Goal: Navigation & Orientation: Find specific page/section

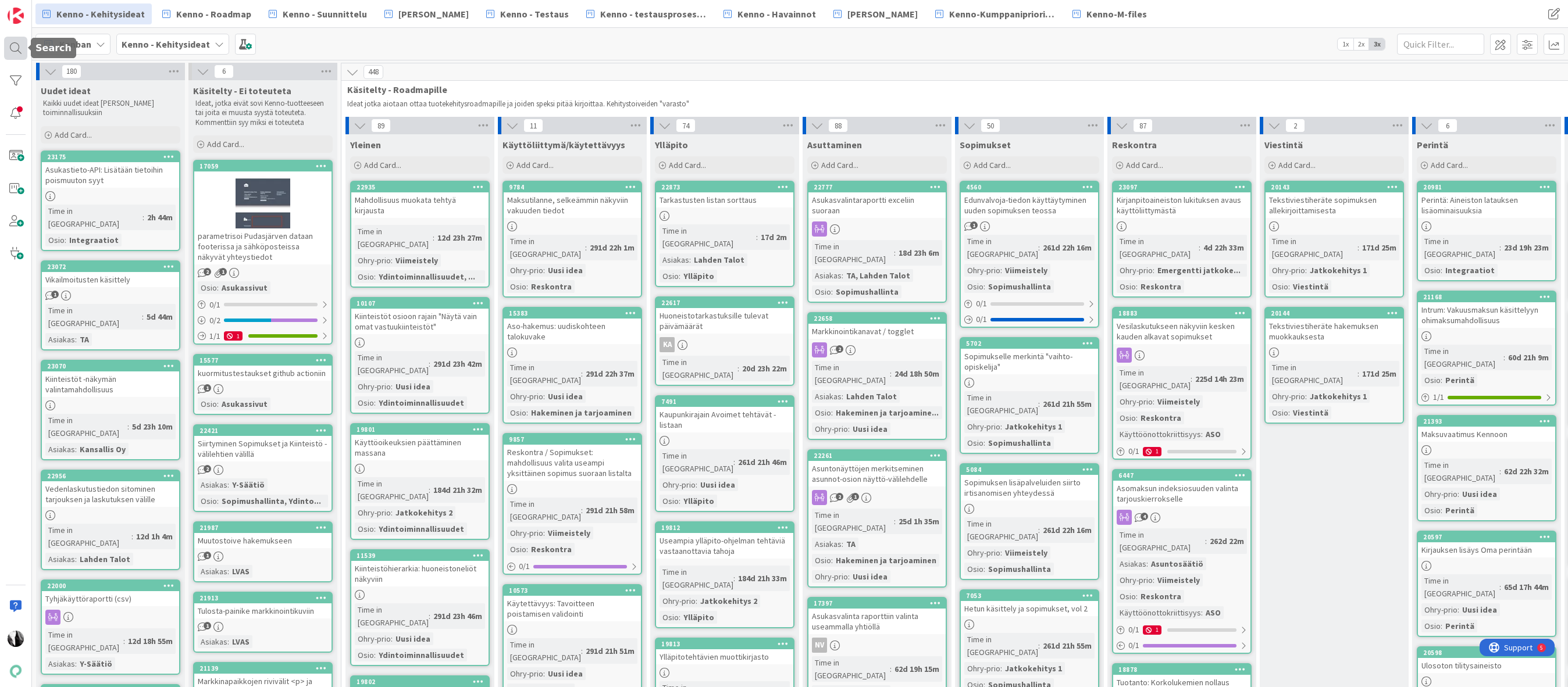
scroll to position [81, 0]
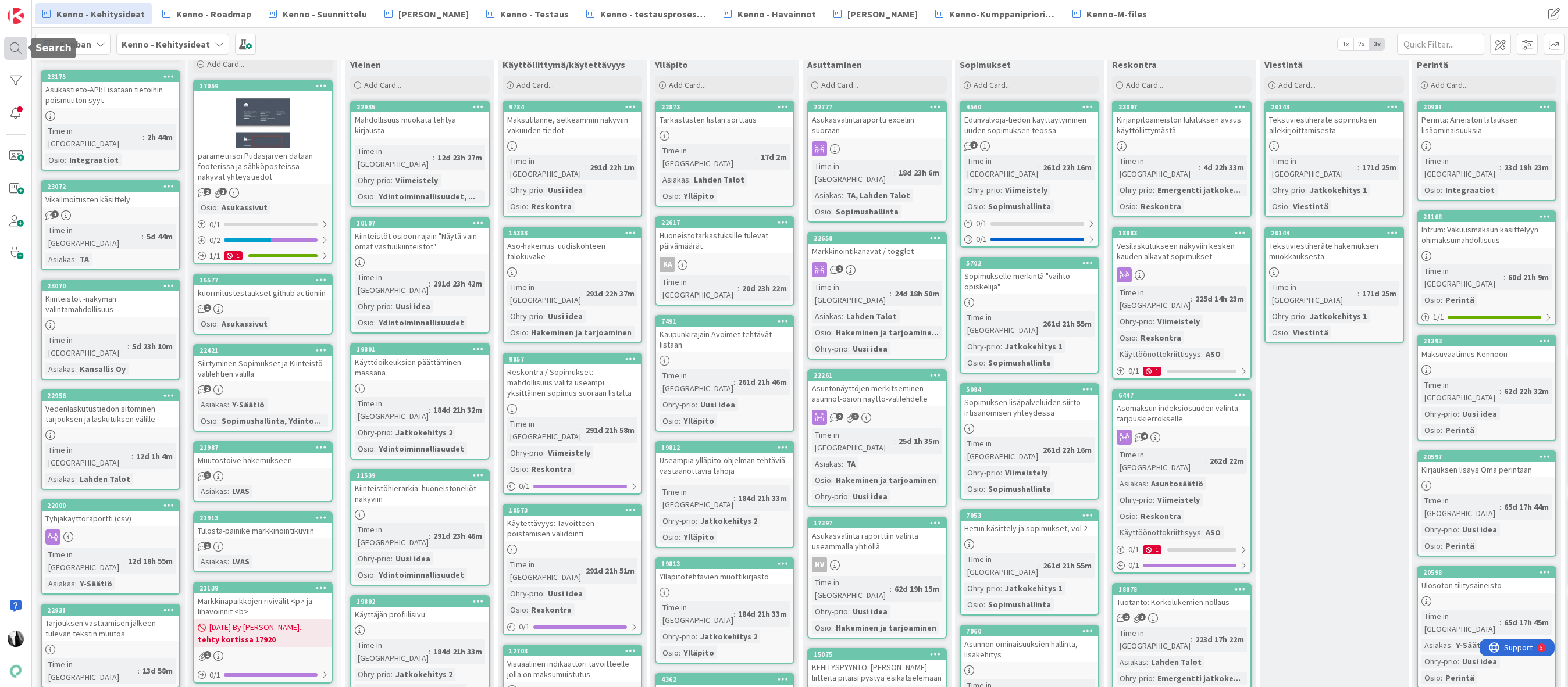
click at [16, 47] on div at bounding box center [16, 49] width 23 height 23
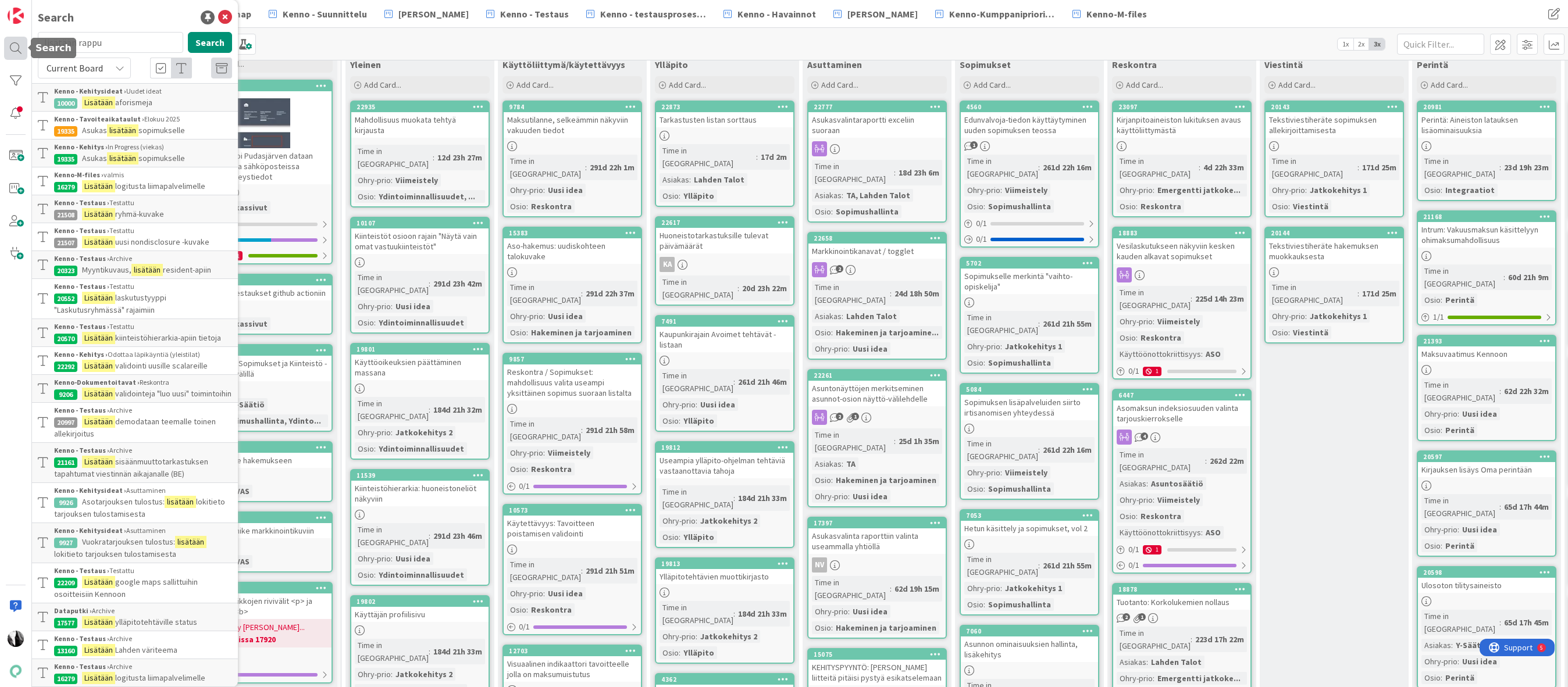
drag, startPoint x: 110, startPoint y: 42, endPoint x: 25, endPoint y: 41, distance: 85.0
click at [24, 41] on div "Search lisätään rappu Search Current Board Kenno - Kehitysideat › Uudet ideat 1…" at bounding box center [16, 344] width 32 height 687
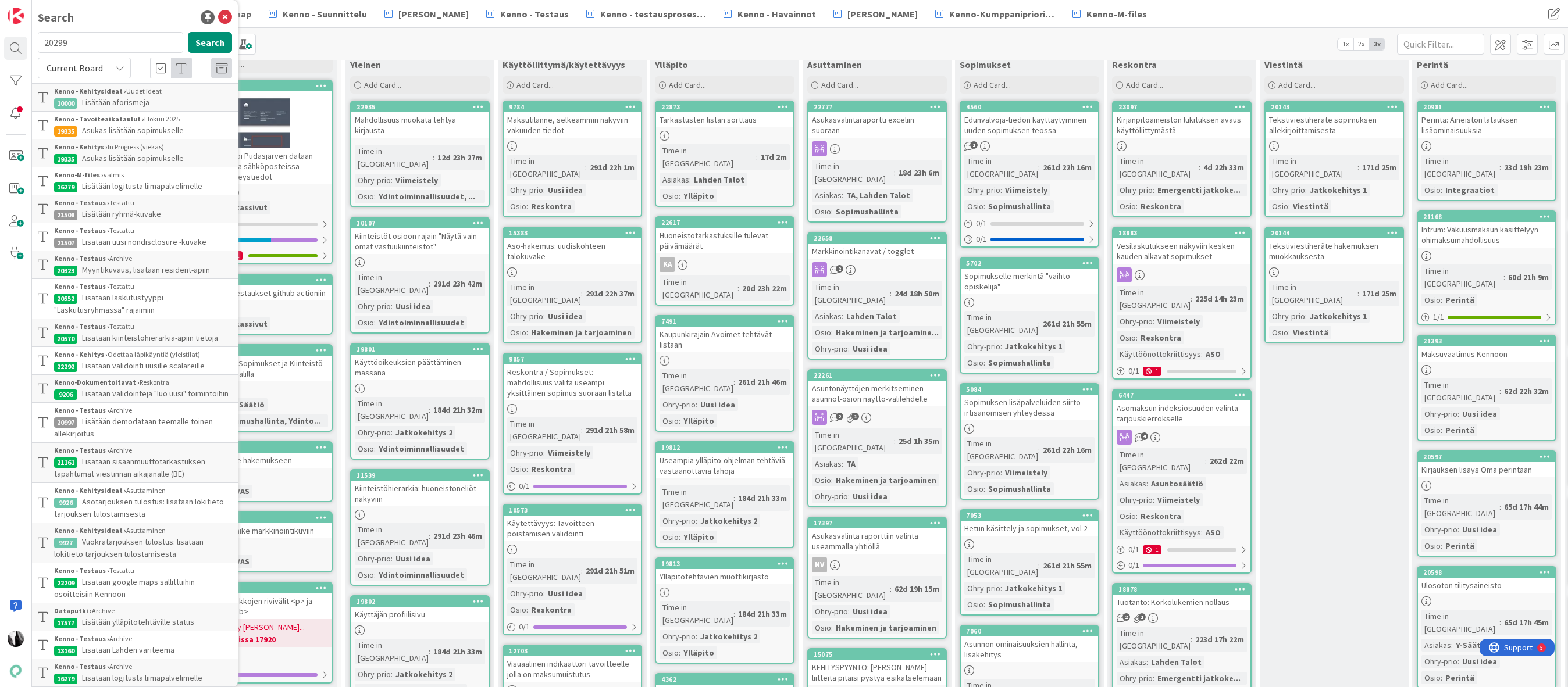
type input "20299"
click at [99, 69] on span "Current Board" at bounding box center [75, 68] width 56 height 12
click at [84, 114] on span "All Boards" at bounding box center [105, 116] width 121 height 17
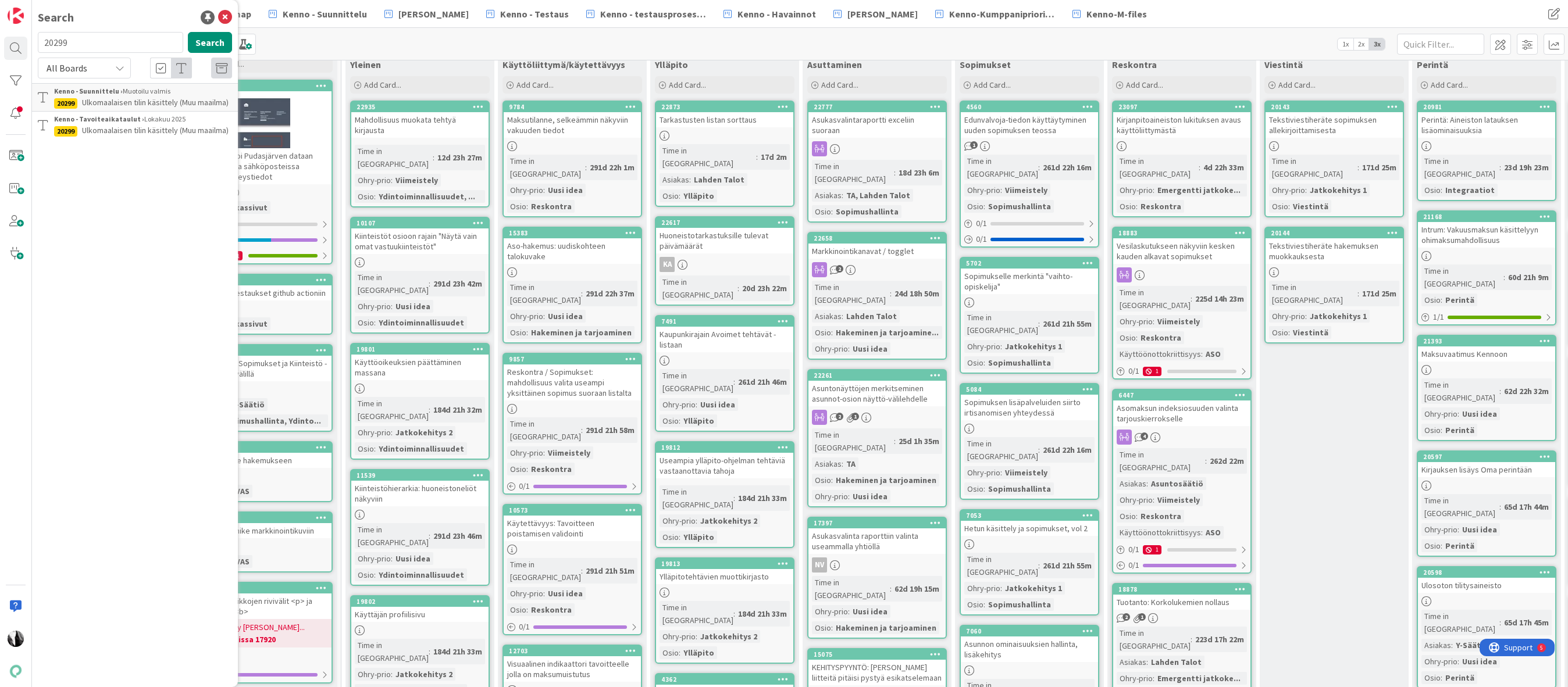
click at [127, 98] on span "Ulkomaalaisen tilin käsittely (Muu maailma)" at bounding box center [154, 102] width 147 height 11
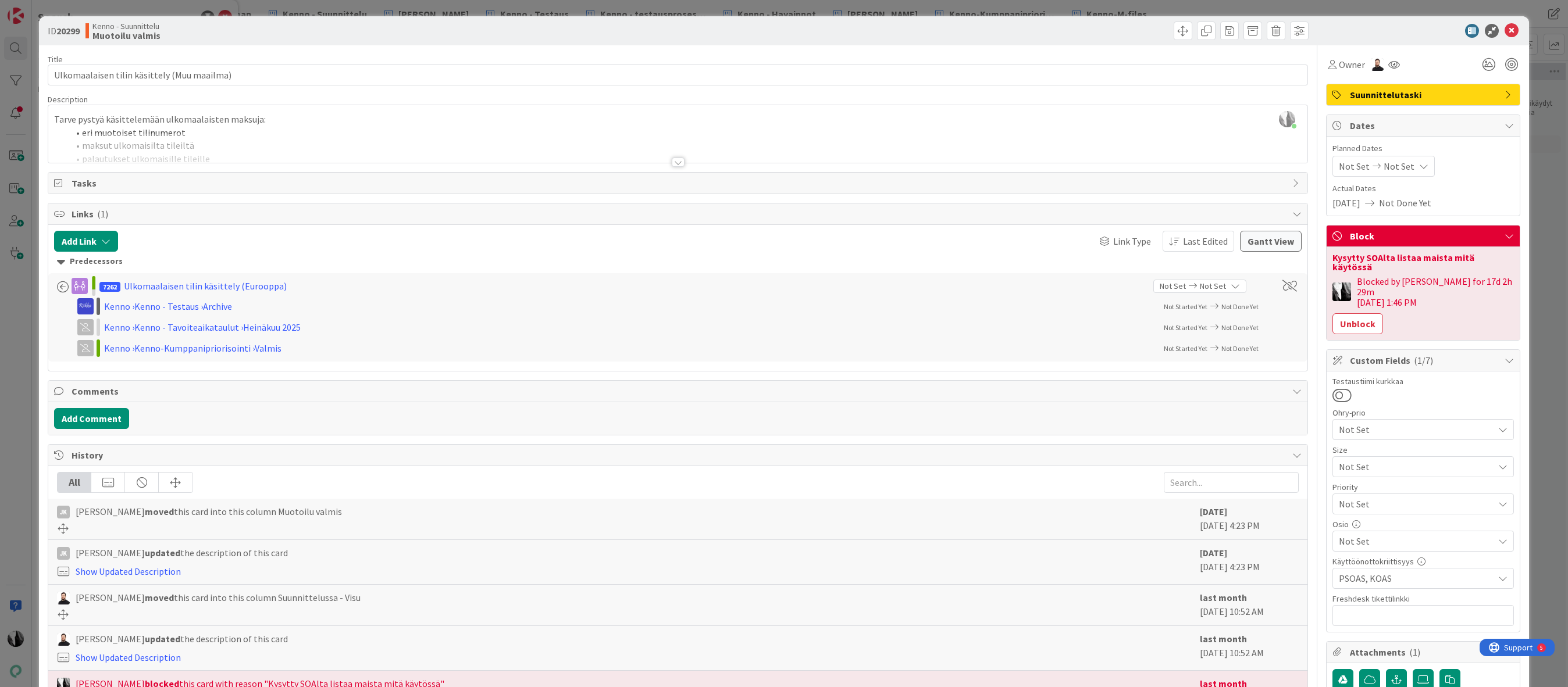
click at [679, 163] on div at bounding box center [678, 162] width 13 height 10
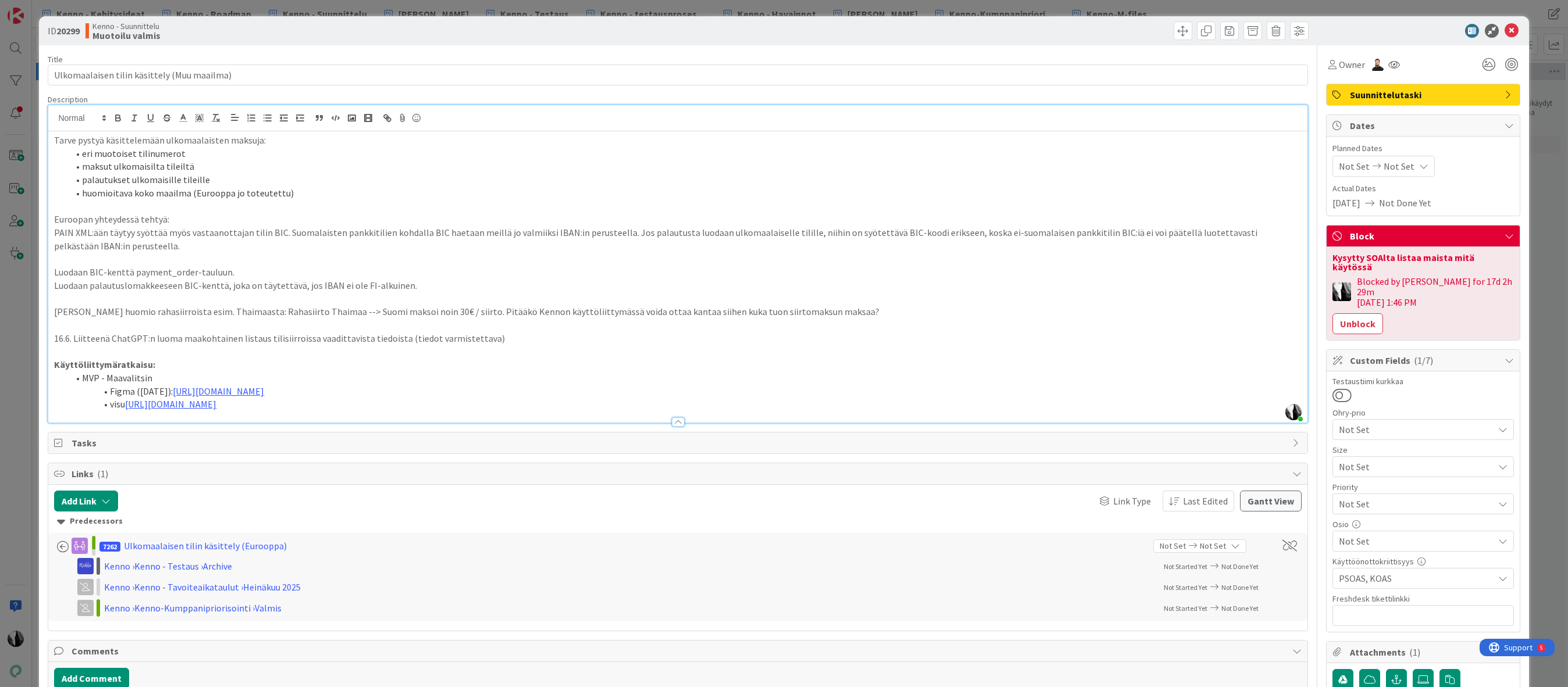
click at [729, 416] on div at bounding box center [678, 416] width 1259 height 13
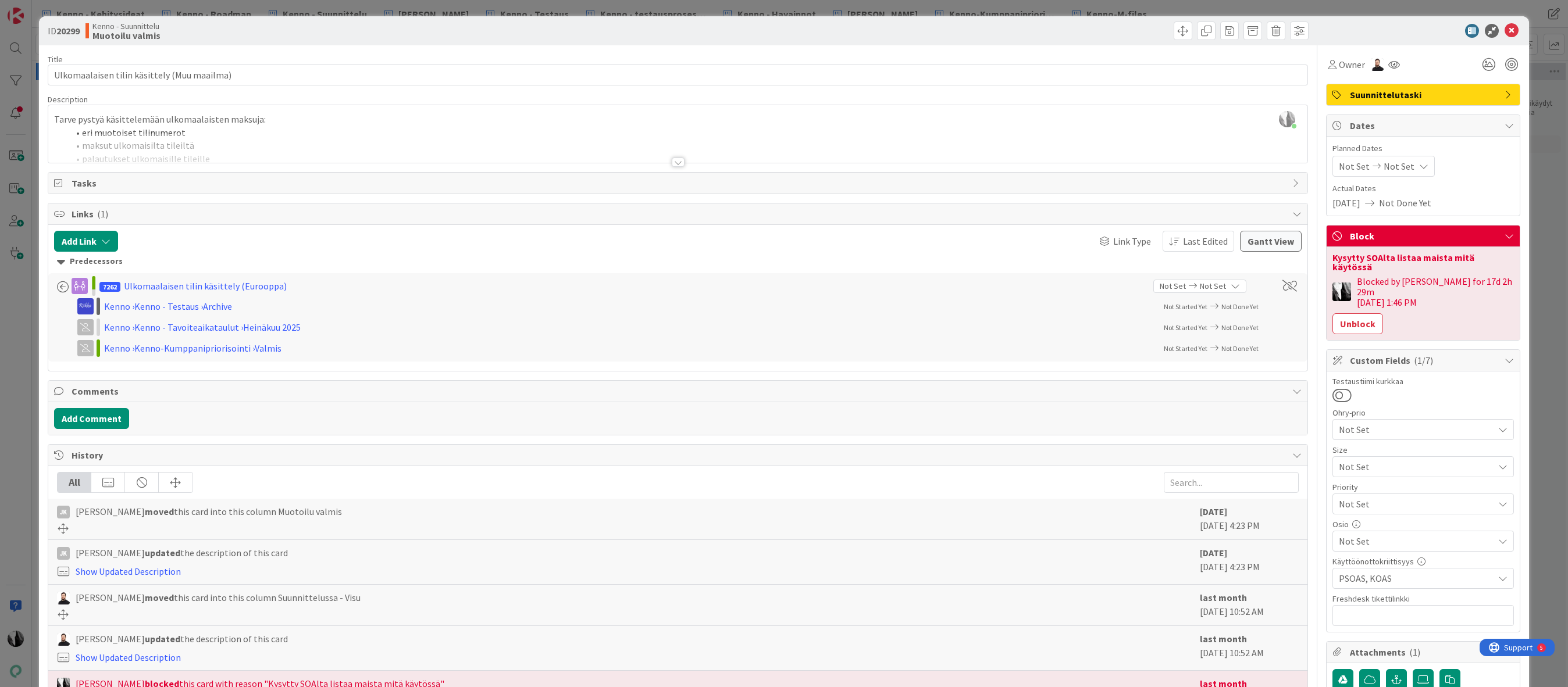
drag, startPoint x: 682, startPoint y: 161, endPoint x: 660, endPoint y: 168, distance: 23.1
click at [682, 161] on div at bounding box center [678, 162] width 13 height 10
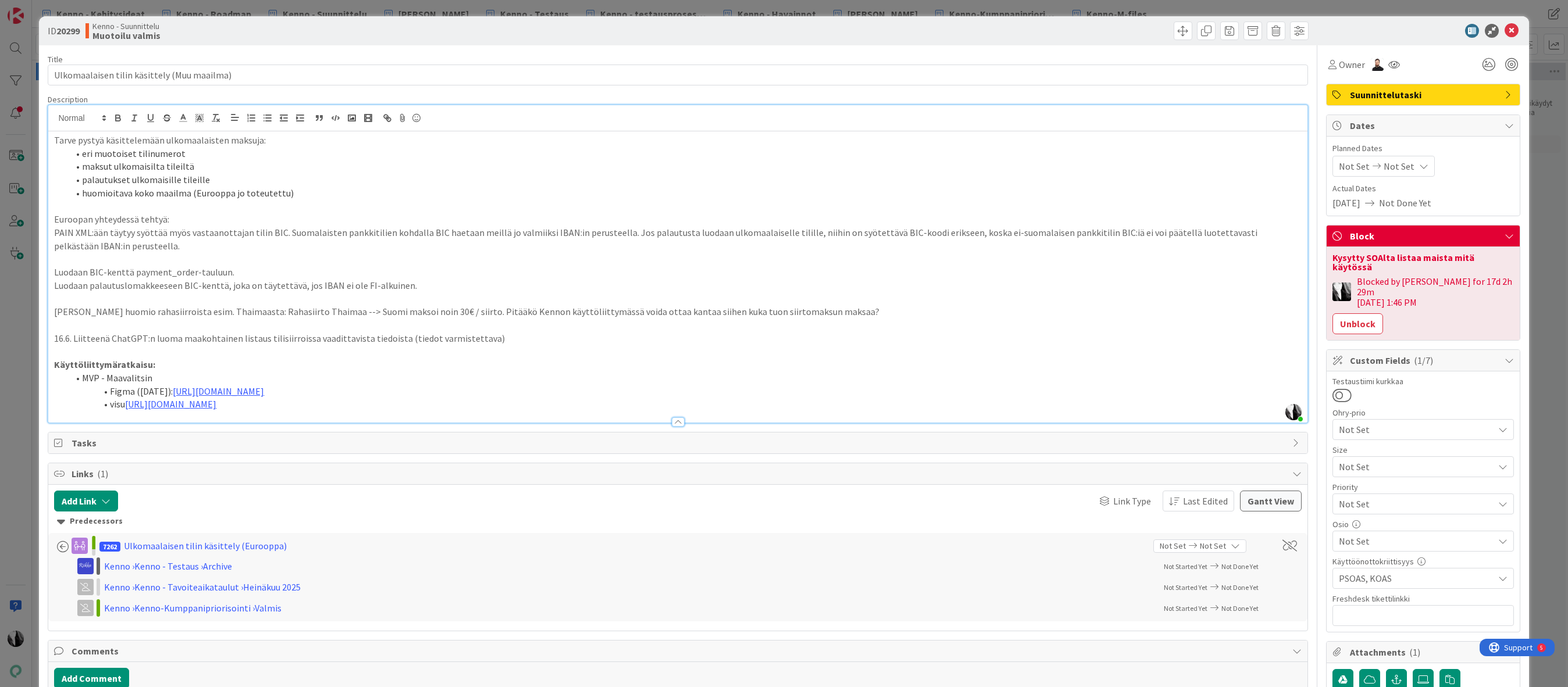
click at [60, 412] on div at bounding box center [678, 416] width 1259 height 13
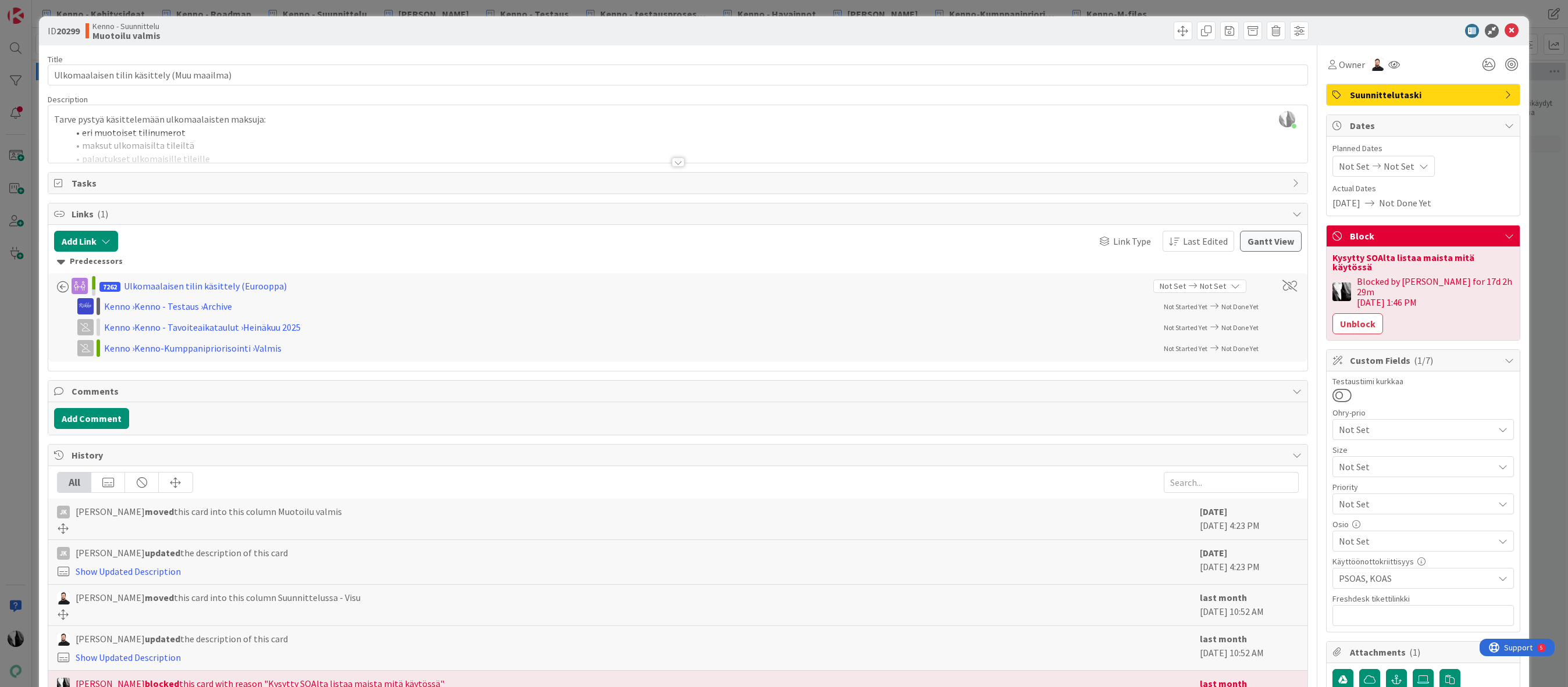
click at [675, 161] on div at bounding box center [678, 162] width 13 height 10
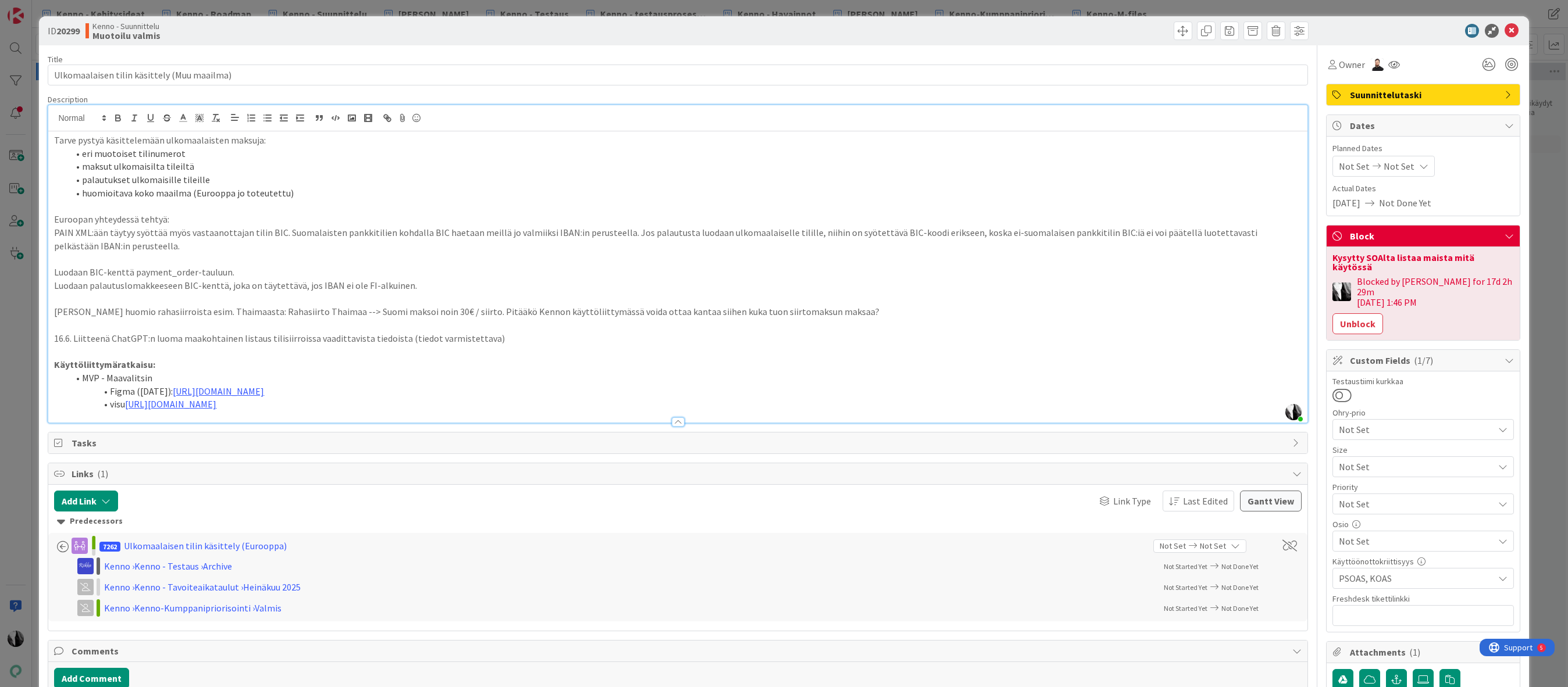
drag, startPoint x: 621, startPoint y: 400, endPoint x: 691, endPoint y: 406, distance: 70.3
click at [621, 400] on li "visu [URL][DOMAIN_NAME]" at bounding box center [684, 405] width 1233 height 14
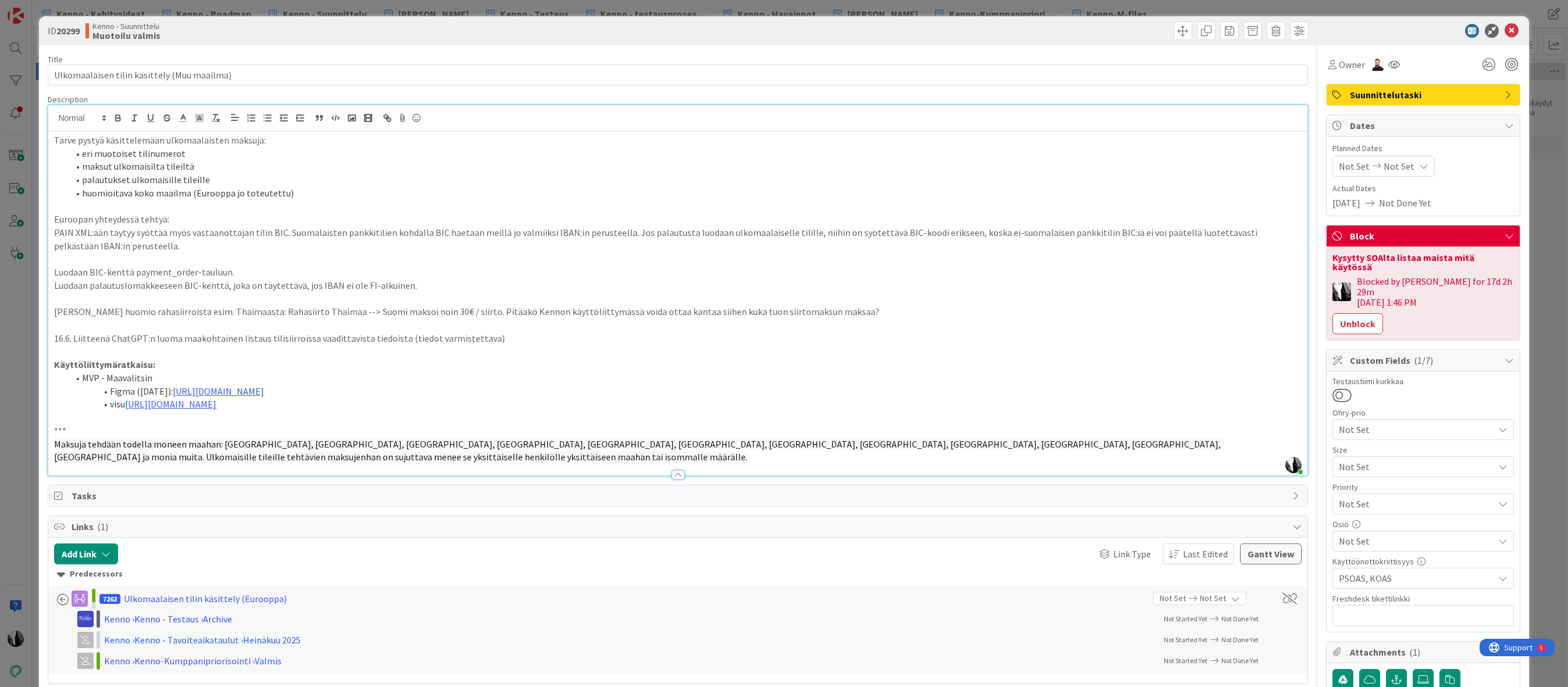
click at [56, 443] on span "Maksuja tehdään todella moneen maahan: [GEOGRAPHIC_DATA], [GEOGRAPHIC_DATA], [G…" at bounding box center [639, 451] width 1169 height 25
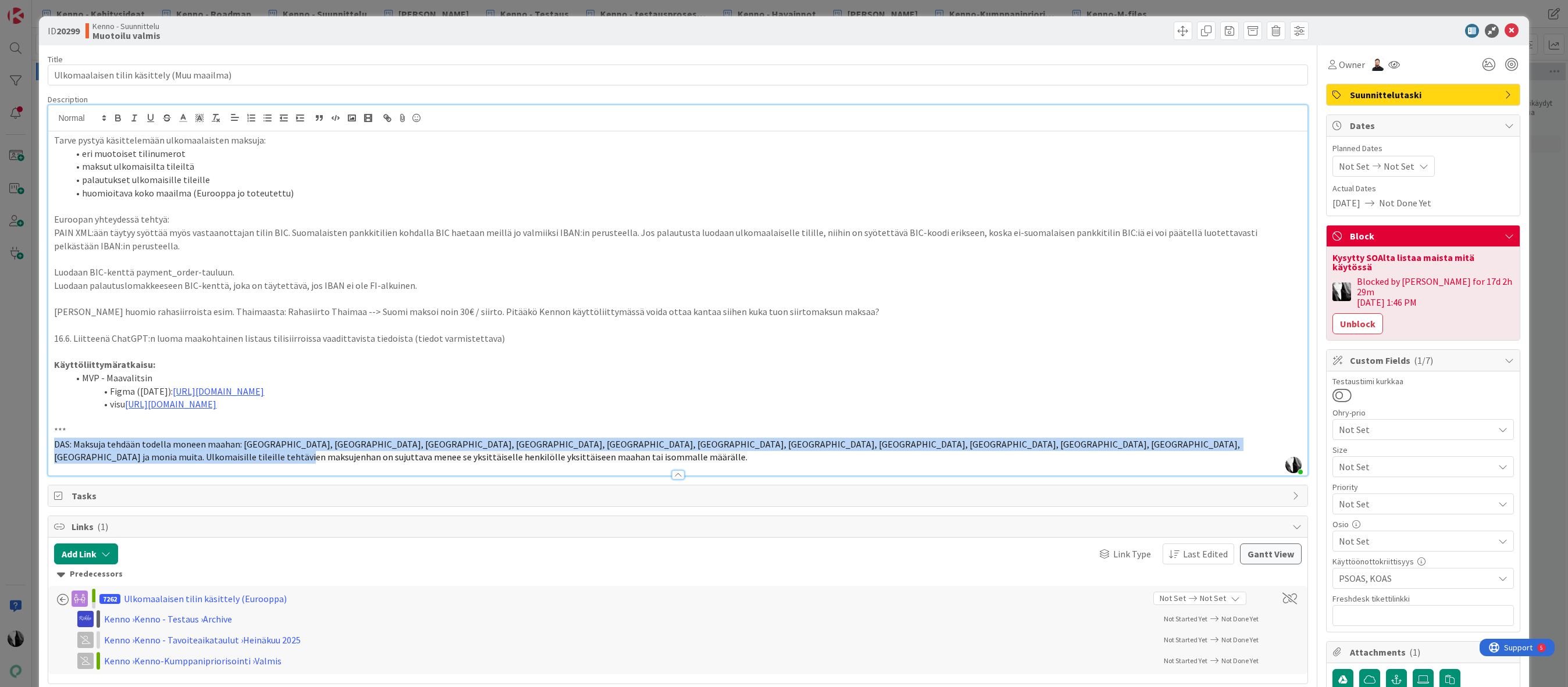
drag, startPoint x: 53, startPoint y: 444, endPoint x: 1240, endPoint y: 383, distance: 1188.6
click at [1284, 438] on div "Tarve pystyä käsittelemään ulkomaalaisten maksuja: eri muotoiset tilinumerot ma…" at bounding box center [678, 303] width 1259 height 344
click at [218, 116] on icon "button" at bounding box center [216, 117] width 11 height 11
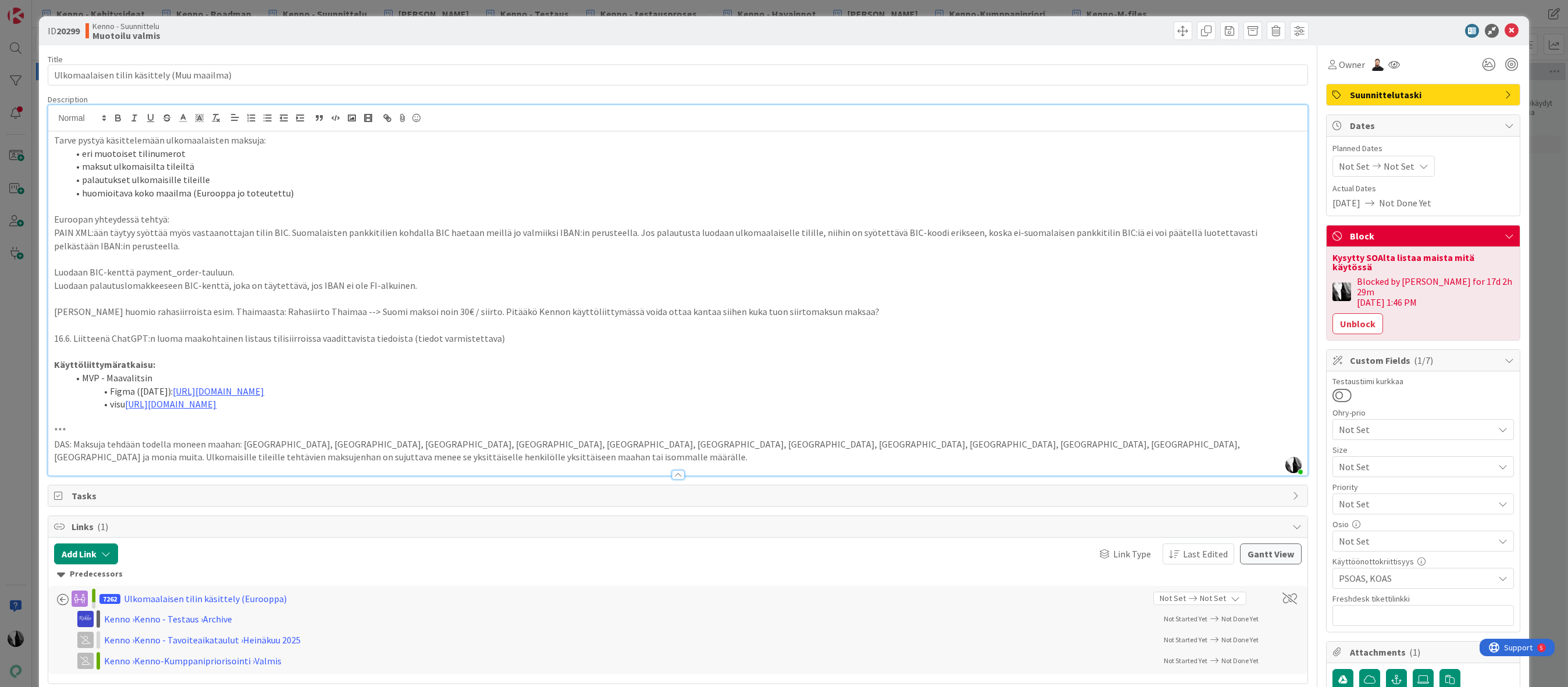
drag, startPoint x: 377, startPoint y: 441, endPoint x: 394, endPoint y: 442, distance: 17.0
click at [377, 441] on p "DAS: Maksuja tehdään todella moneen maahan: [GEOGRAPHIC_DATA], [GEOGRAPHIC_DATA…" at bounding box center [678, 450] width 1248 height 26
drag, startPoint x: 1367, startPoint y: 300, endPoint x: 1379, endPoint y: 300, distance: 12.0
click at [1367, 313] on button "Unblock" at bounding box center [1358, 324] width 50 height 21
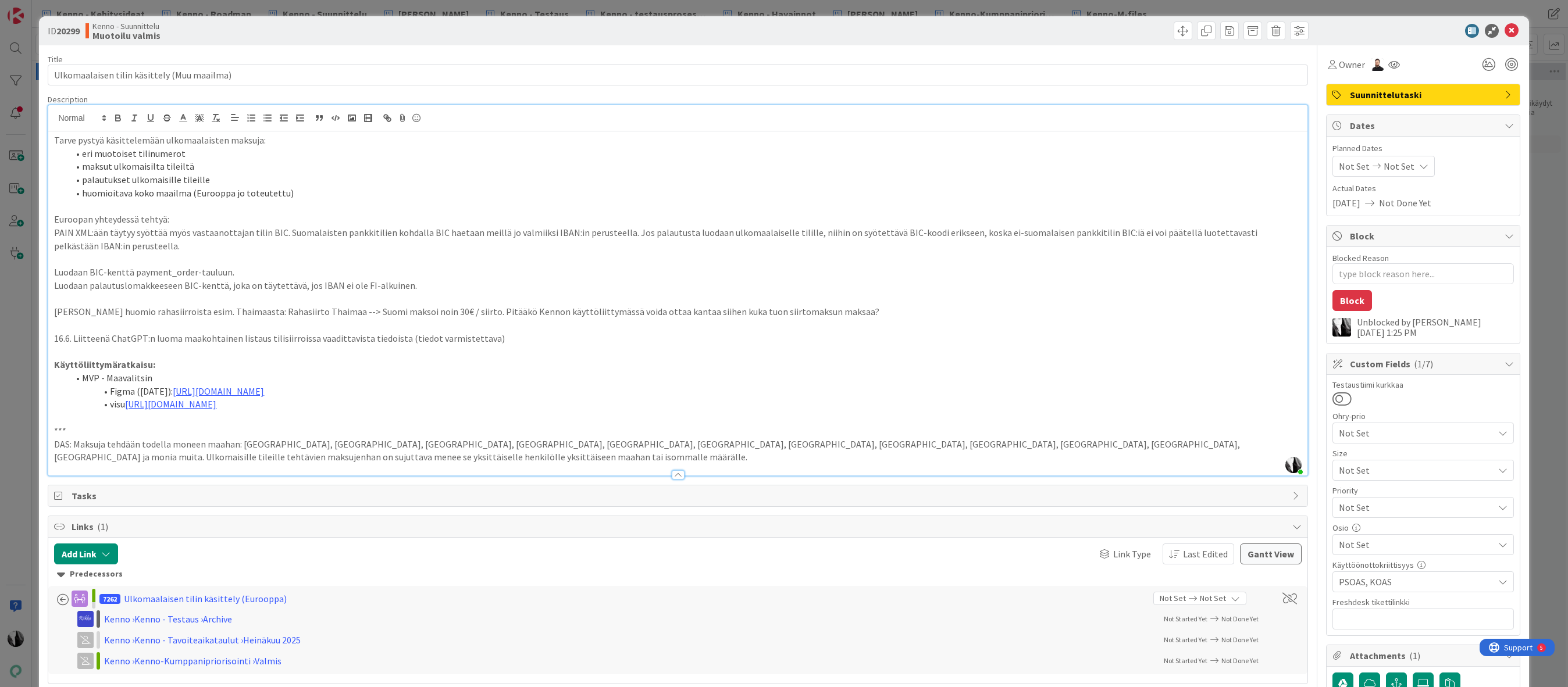
type textarea "x"
click at [1420, 37] on div at bounding box center [1418, 31] width 206 height 14
click at [1515, 31] on icon at bounding box center [1512, 31] width 14 height 14
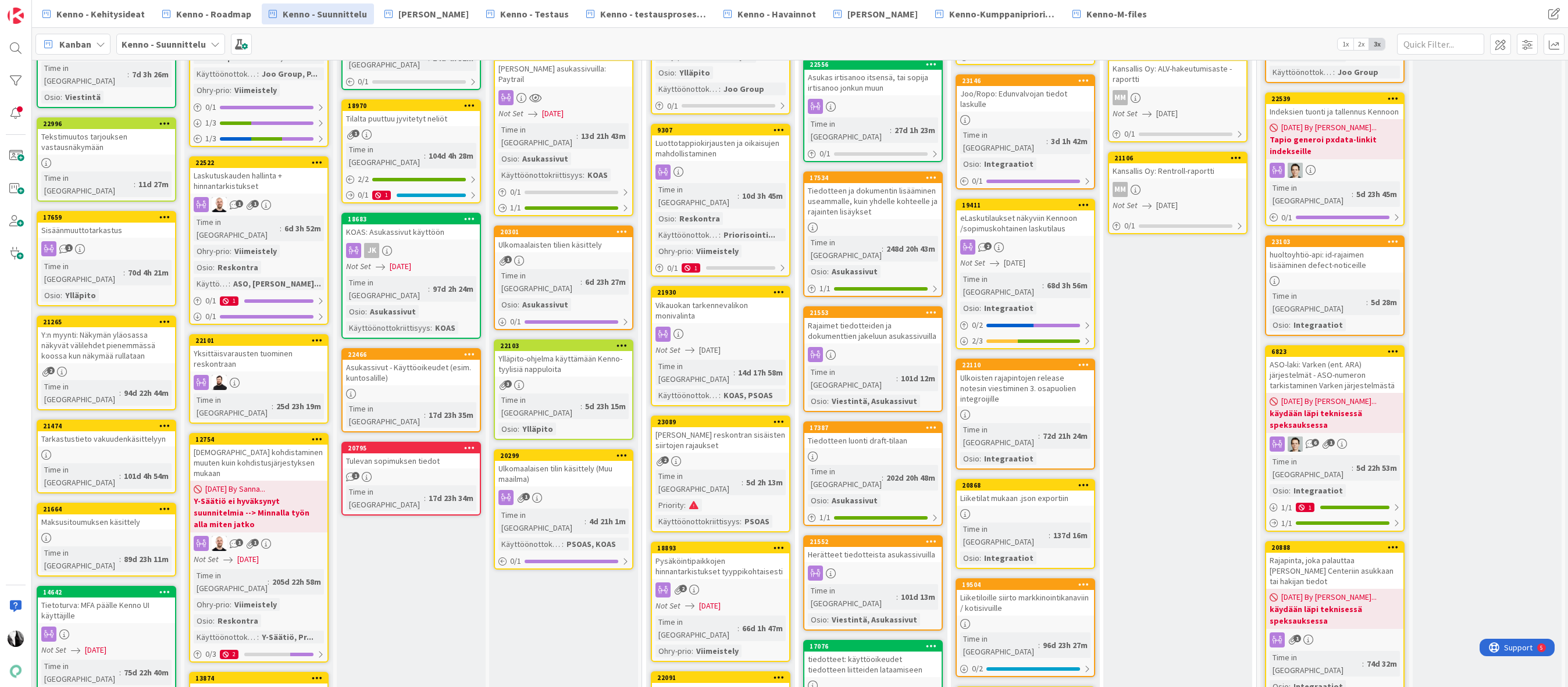
scroll to position [233, 4]
click at [850, 9] on span "[PERSON_NAME]" at bounding box center [883, 14] width 71 height 14
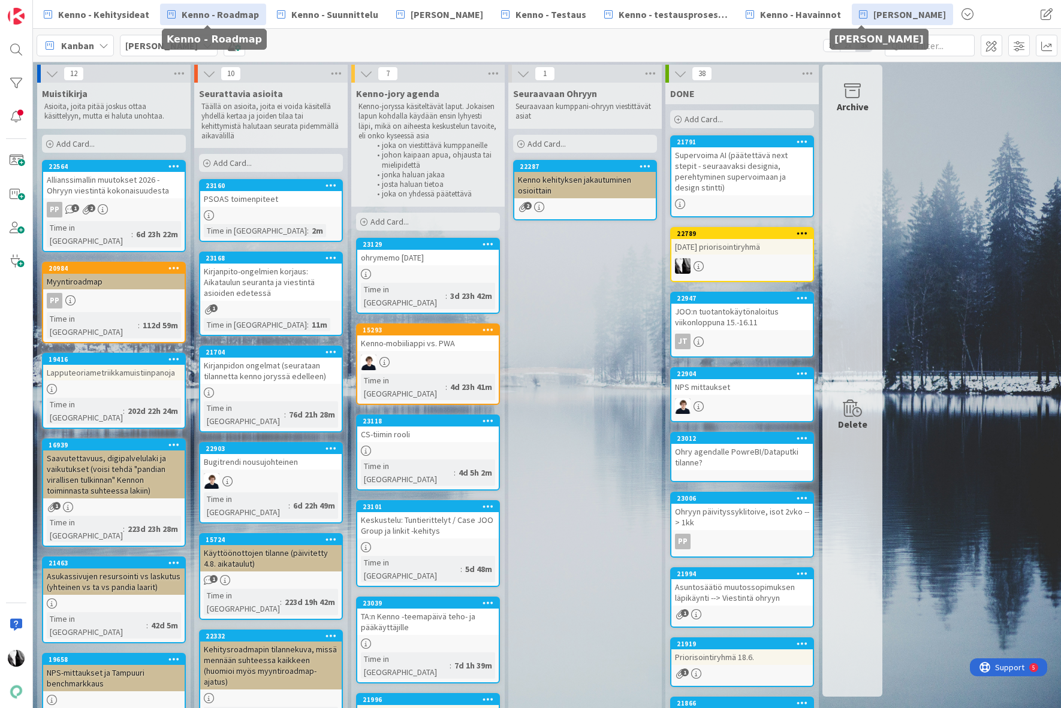
click at [211, 16] on span "Kenno - Roadmap" at bounding box center [220, 14] width 77 height 14
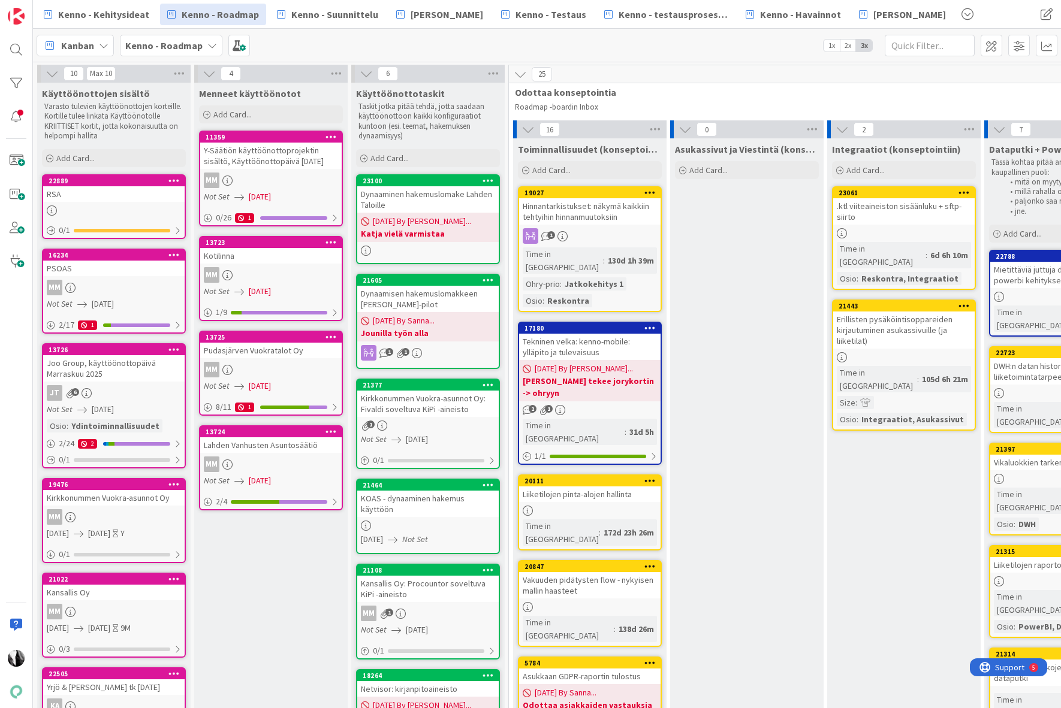
click at [431, 203] on div "Dynaaminen hakemuslomake Lahden Taloille" at bounding box center [427, 199] width 141 height 26
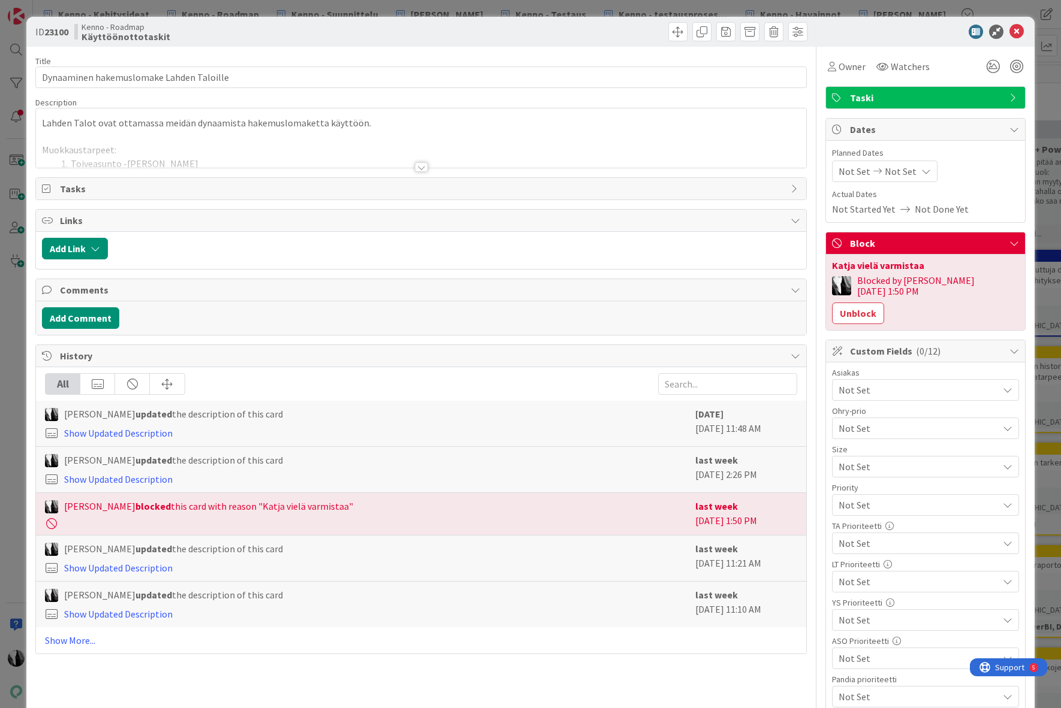
click at [422, 168] on div at bounding box center [421, 167] width 13 height 10
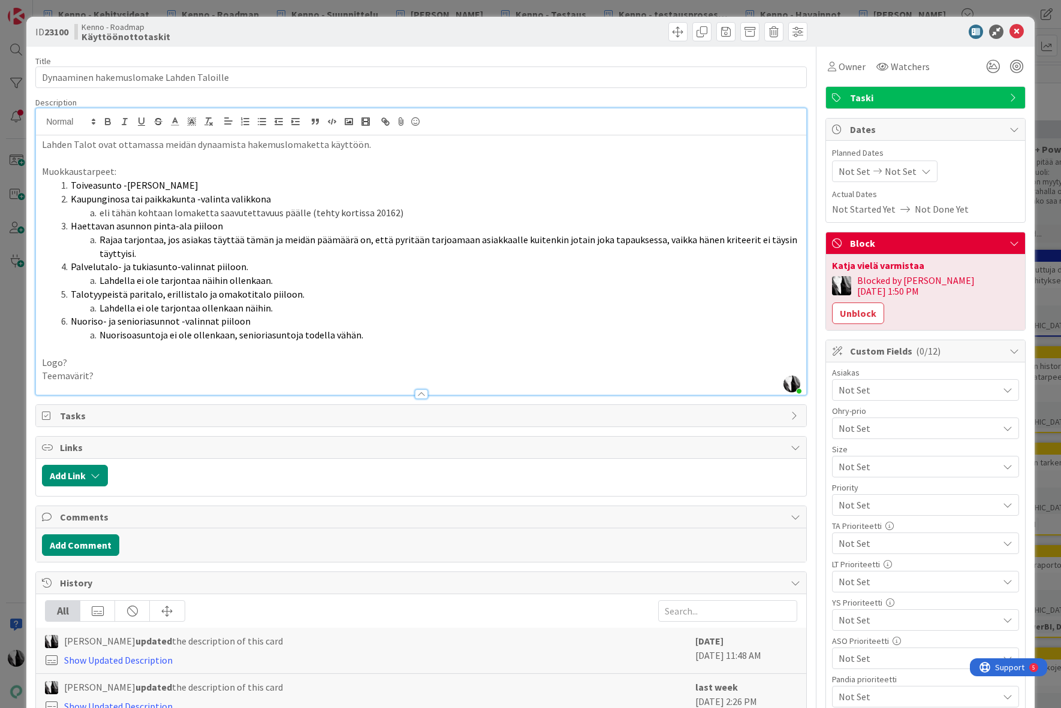
drag, startPoint x: 74, startPoint y: 186, endPoint x: 228, endPoint y: 182, distance: 154.1
click at [187, 189] on li "Toiveasunto -[PERSON_NAME]" at bounding box center [428, 186] width 744 height 14
click at [104, 363] on p "Logo?" at bounding box center [421, 363] width 758 height 14
click at [65, 378] on p "Teemavärit?" at bounding box center [421, 376] width 758 height 14
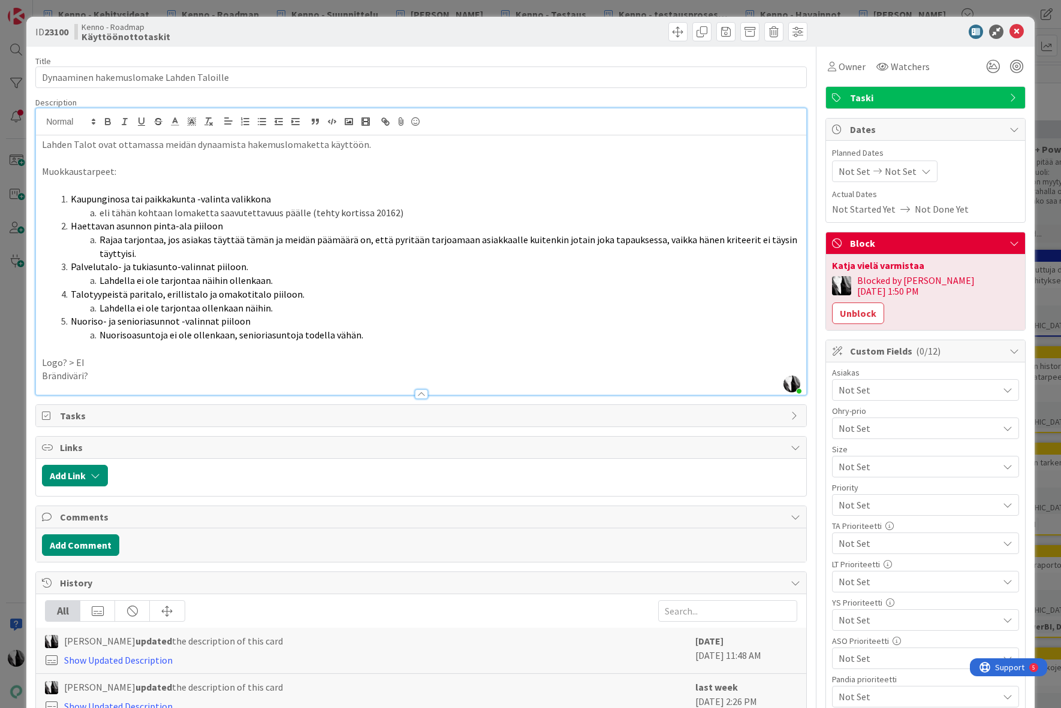
click at [65, 359] on p "Logo? > EI" at bounding box center [421, 363] width 758 height 14
click at [93, 375] on p "Brändiväri?" at bounding box center [421, 376] width 758 height 14
